Goal: Information Seeking & Learning: Check status

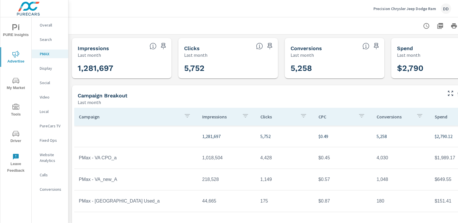
scroll to position [0, 41]
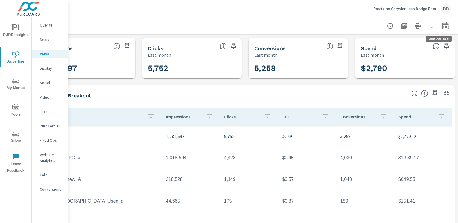
click at [442, 30] on button "button" at bounding box center [446, 26] width 12 height 12
select select "Last month"
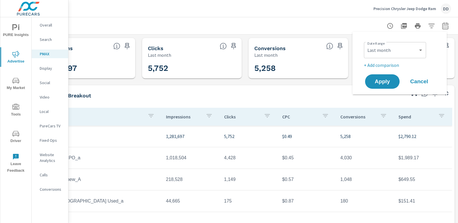
click at [381, 64] on p "+ Add comparison" at bounding box center [401, 65] width 74 height 7
select select "Previous period"
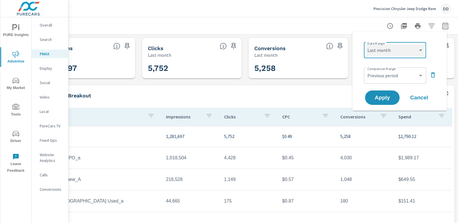
click at [377, 51] on select "Custom [DATE] Last week Last 7 days Last 14 days Last 30 days Last 45 days Last…" at bounding box center [395, 50] width 58 height 12
click at [366, 44] on select "Custom [DATE] Last week Last 7 days Last 14 days Last 30 days Last 45 days Last…" at bounding box center [395, 50] width 58 height 12
select select "Month to date"
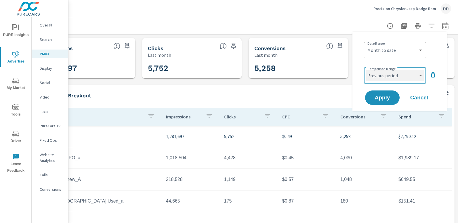
click at [377, 70] on select "Custom Previous period Previous month Previous year" at bounding box center [395, 76] width 58 height 12
click at [366, 70] on select "Custom Previous period Previous month Previous year" at bounding box center [395, 76] width 58 height 12
select select "custom"
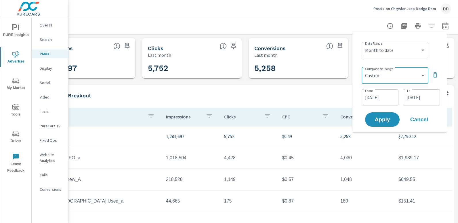
click at [378, 96] on input "[DATE]" at bounding box center [380, 97] width 32 height 12
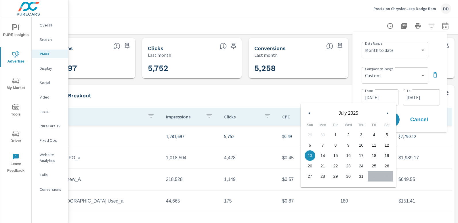
click at [336, 133] on span "1" at bounding box center [335, 134] width 13 height 7
type input "[DATE]"
click at [418, 96] on input "[DATE]" at bounding box center [421, 97] width 32 height 12
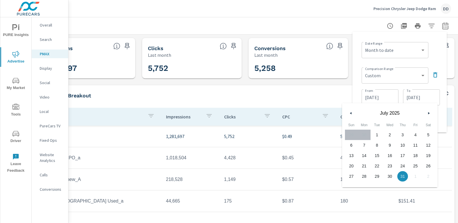
click at [429, 155] on span "19" at bounding box center [428, 155] width 13 height 7
type input "[DATE]"
click at [433, 55] on div "Date Range Custom [DATE] Last week Last 7 days Last 14 days Last 30 days Last 4…" at bounding box center [401, 50] width 78 height 20
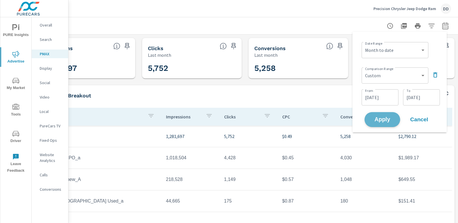
click at [377, 120] on span "Apply" at bounding box center [383, 119] width 24 height 5
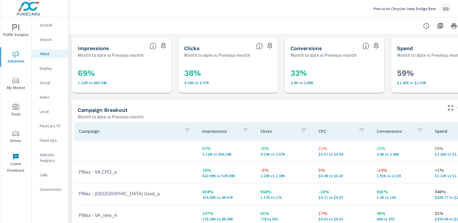
click at [54, 46] on nav "Overall Search PMAX Display Social Video Local PureCars TV Fixed Ops Website An…" at bounding box center [50, 109] width 37 height 184
click at [58, 44] on nav "Overall Search PMAX Display Social Video Local PureCars TV Fixed Ops Website An…" at bounding box center [50, 109] width 37 height 184
click at [49, 37] on p "Search" at bounding box center [52, 40] width 24 height 6
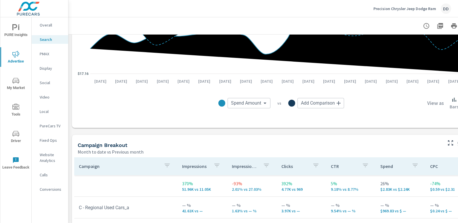
scroll to position [435, 0]
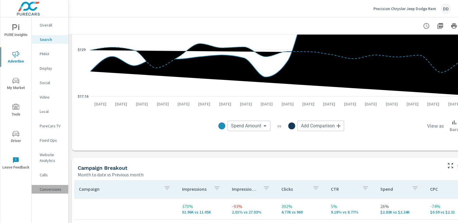
click at [49, 188] on p "Conversions" at bounding box center [52, 189] width 24 height 6
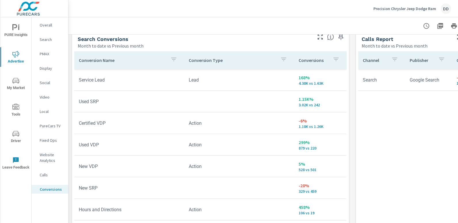
scroll to position [318, 0]
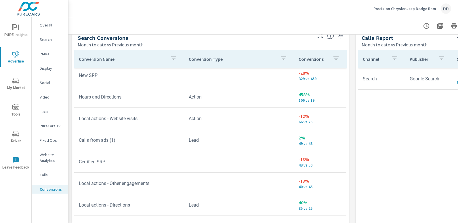
scroll to position [112, 0]
drag, startPoint x: 347, startPoint y: 141, endPoint x: 347, endPoint y: 149, distance: 8.1
click at [347, 149] on div "Conversion Name Conversion Type Conversions Service Lead Lead 168% 4.38K vs 1.6…" at bounding box center [210, 157] width 277 height 219
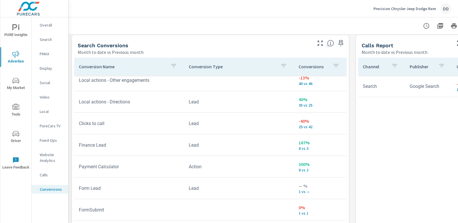
scroll to position [310, 0]
click at [342, 194] on td "— % 1 vs —" at bounding box center [320, 189] width 52 height 21
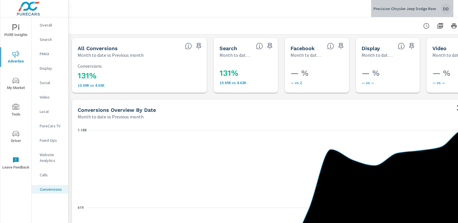
click at [443, 7] on div "DD" at bounding box center [446, 8] width 10 height 10
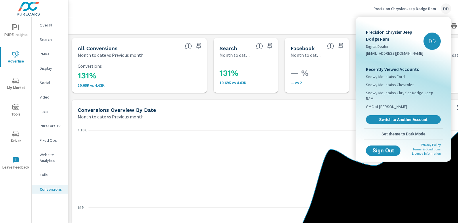
click at [231, 20] on div at bounding box center [229, 111] width 458 height 223
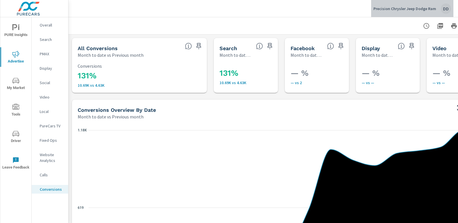
click at [446, 11] on div "DD" at bounding box center [446, 8] width 10 height 10
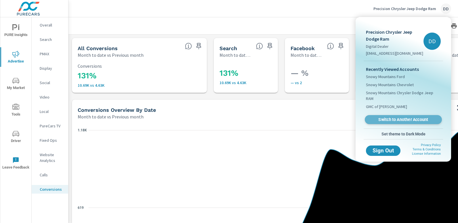
click at [394, 115] on link "Switch to Another Account" at bounding box center [403, 119] width 77 height 9
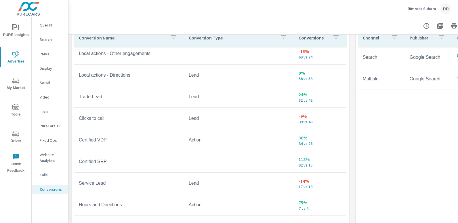
scroll to position [156, 0]
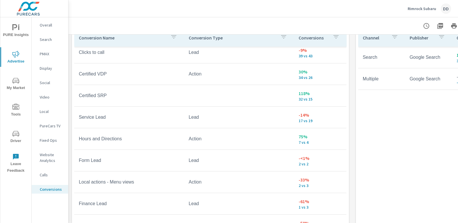
scroll to position [222, 0]
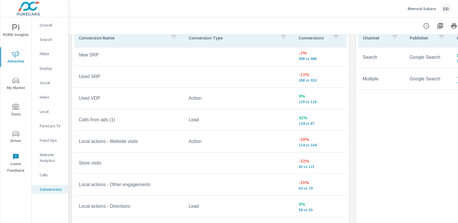
scroll to position [23, 0]
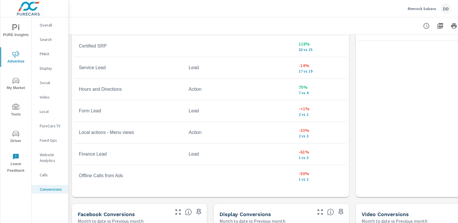
scroll to position [220, 0]
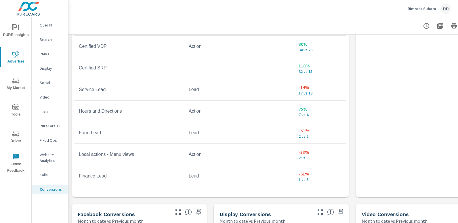
scroll to position [79, 0]
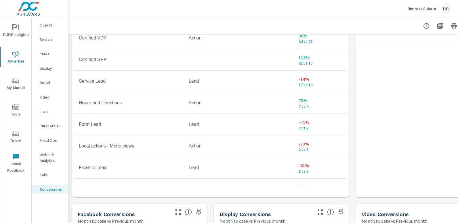
scroll to position [222, 0]
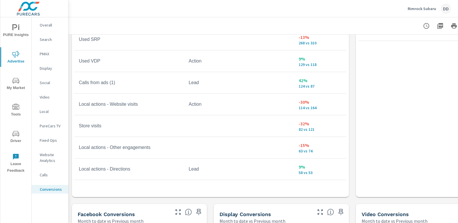
scroll to position [222, 0]
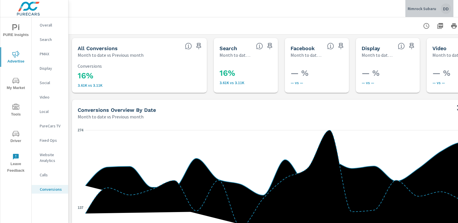
click at [438, 9] on div "Rimrock Subaru DD" at bounding box center [429, 8] width 43 height 10
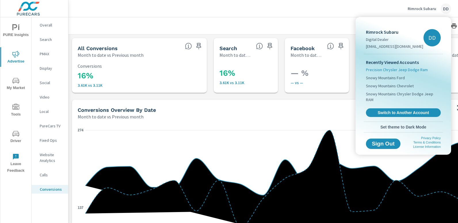
click at [397, 71] on span "Precision Chrysler Jeep Dodge Ram" at bounding box center [397, 70] width 62 height 6
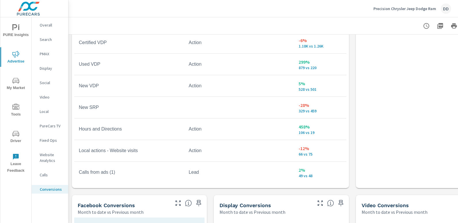
scroll to position [396, 0]
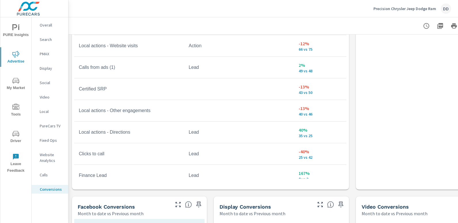
scroll to position [138, 0]
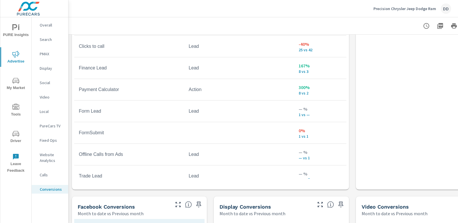
scroll to position [222, 0]
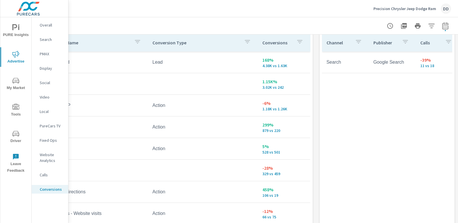
scroll to position [335, 0]
